Goal: Find specific page/section: Find specific page/section

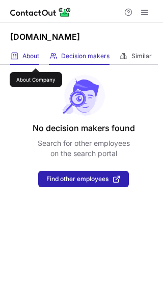
click at [36, 59] on span "About" at bounding box center [30, 56] width 17 height 8
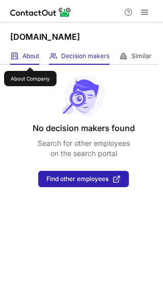
click at [30, 58] on span "About" at bounding box center [30, 56] width 17 height 8
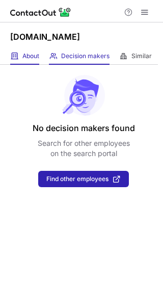
click at [25, 61] on div "About About Company" at bounding box center [24, 56] width 29 height 17
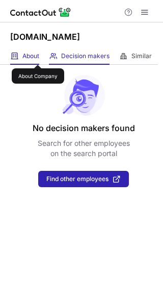
click at [34, 56] on span "About" at bounding box center [30, 56] width 17 height 8
